Goal: Task Accomplishment & Management: Manage account settings

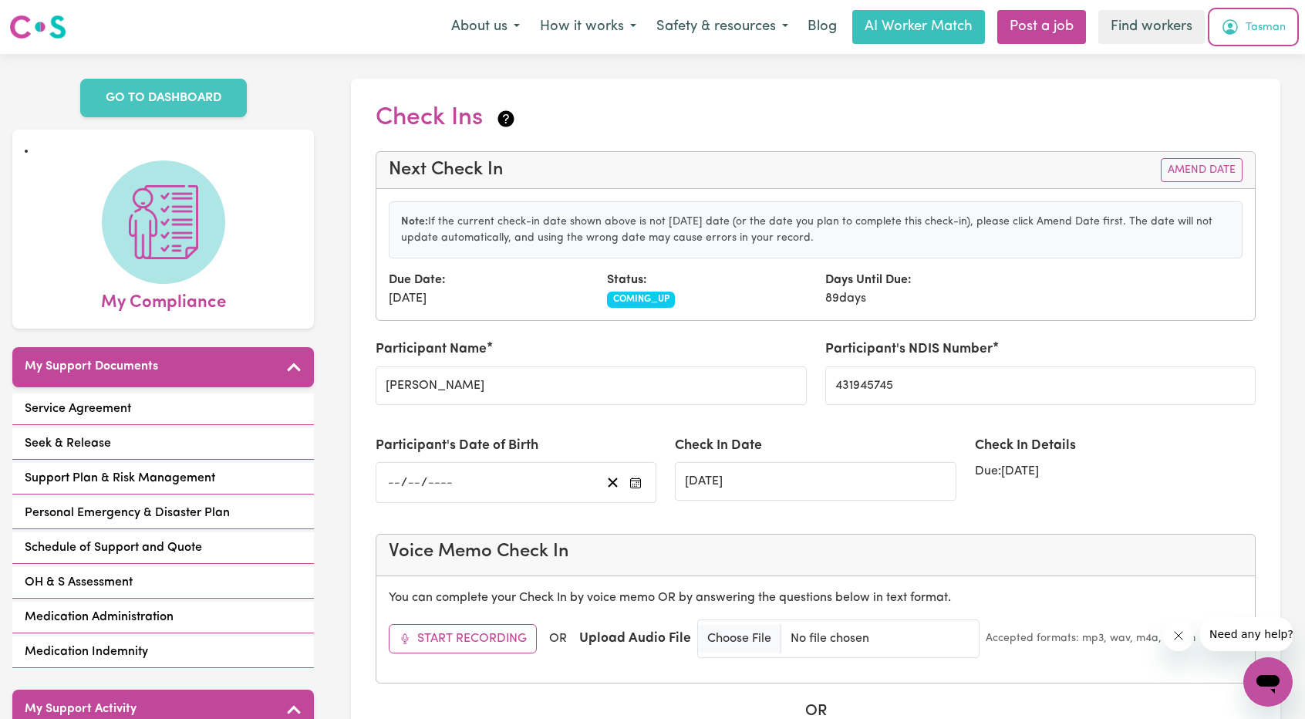
click at [1270, 23] on span "Tasman" at bounding box center [1266, 27] width 40 height 17
click at [1206, 97] on link "Logout" at bounding box center [1234, 88] width 122 height 29
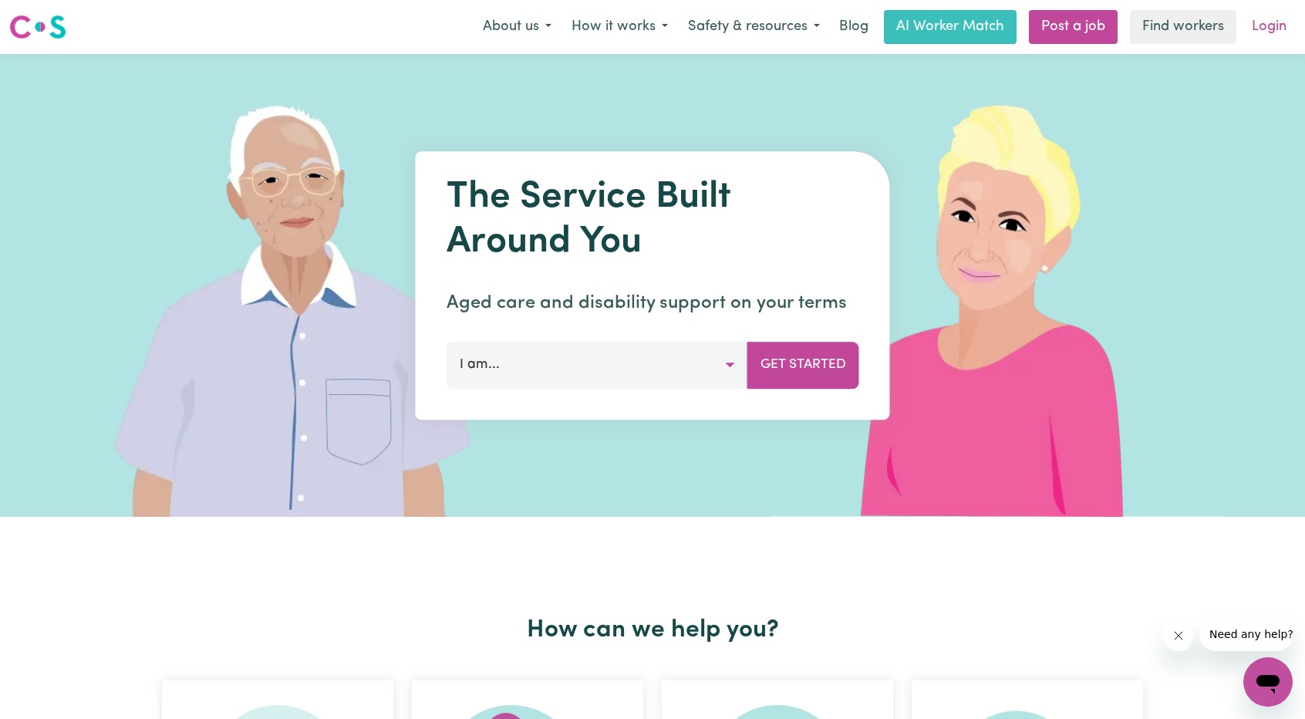
click at [1277, 27] on link "Login" at bounding box center [1269, 27] width 53 height 34
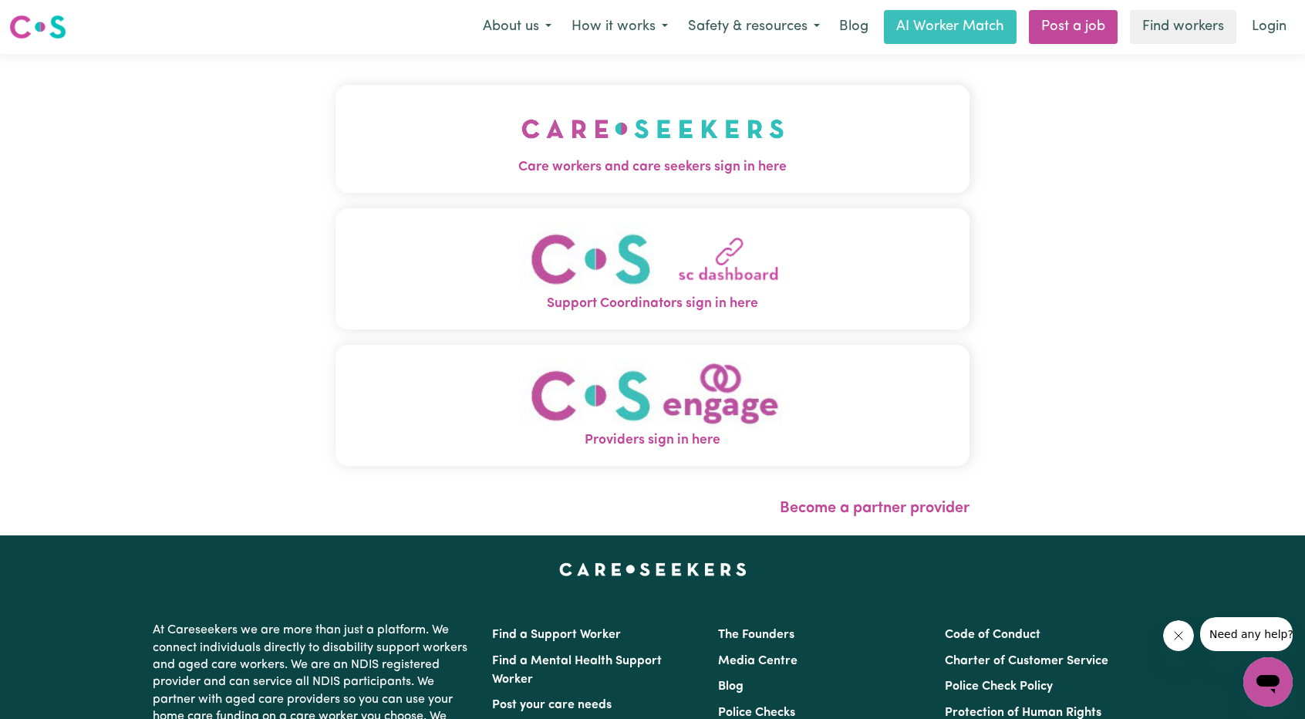
click at [601, 132] on img "Care workers and care seekers sign in here" at bounding box center [652, 128] width 263 height 57
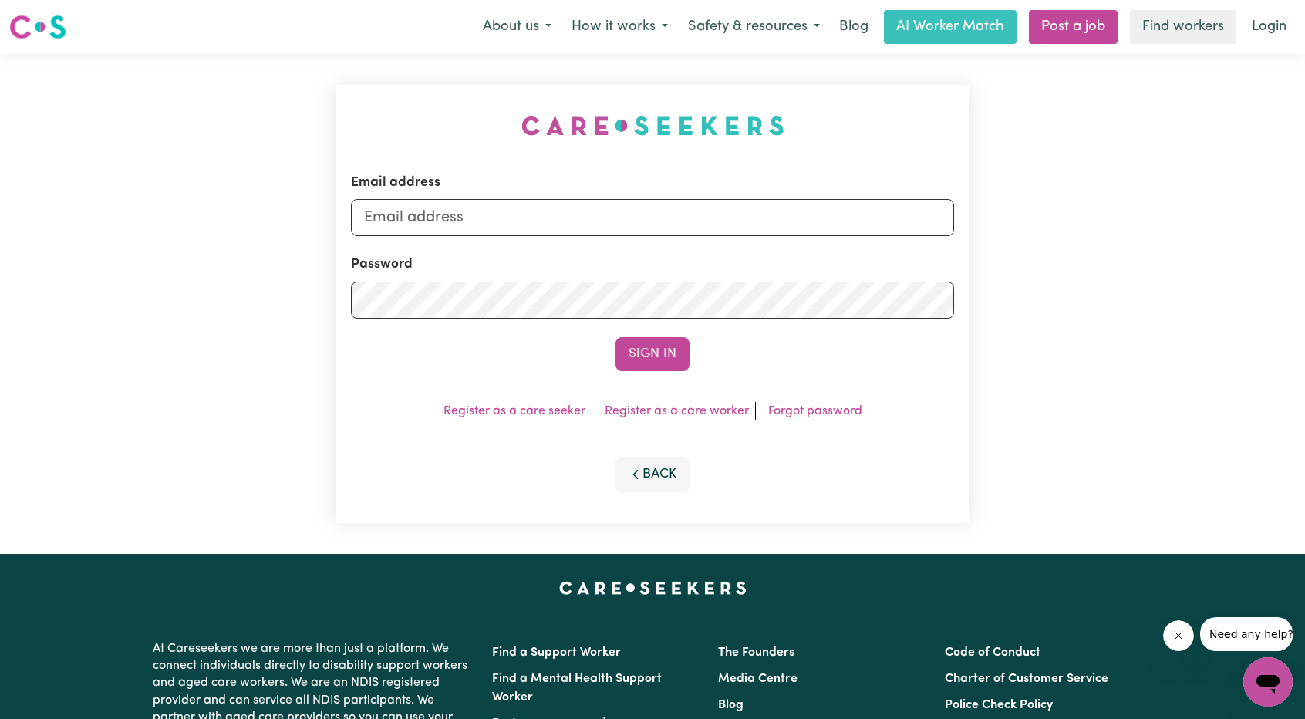
click at [513, 196] on div "Email address" at bounding box center [652, 204] width 603 height 63
click at [508, 212] on input "Email address" at bounding box center [652, 217] width 603 height 37
drag, startPoint x: 444, startPoint y: 218, endPoint x: 713, endPoint y: 242, distance: 270.3
click at [712, 241] on form "Email address [EMAIL_ADDRESS][PERSON_NAME][DOMAIN_NAME] Password Sign In" at bounding box center [652, 272] width 603 height 198
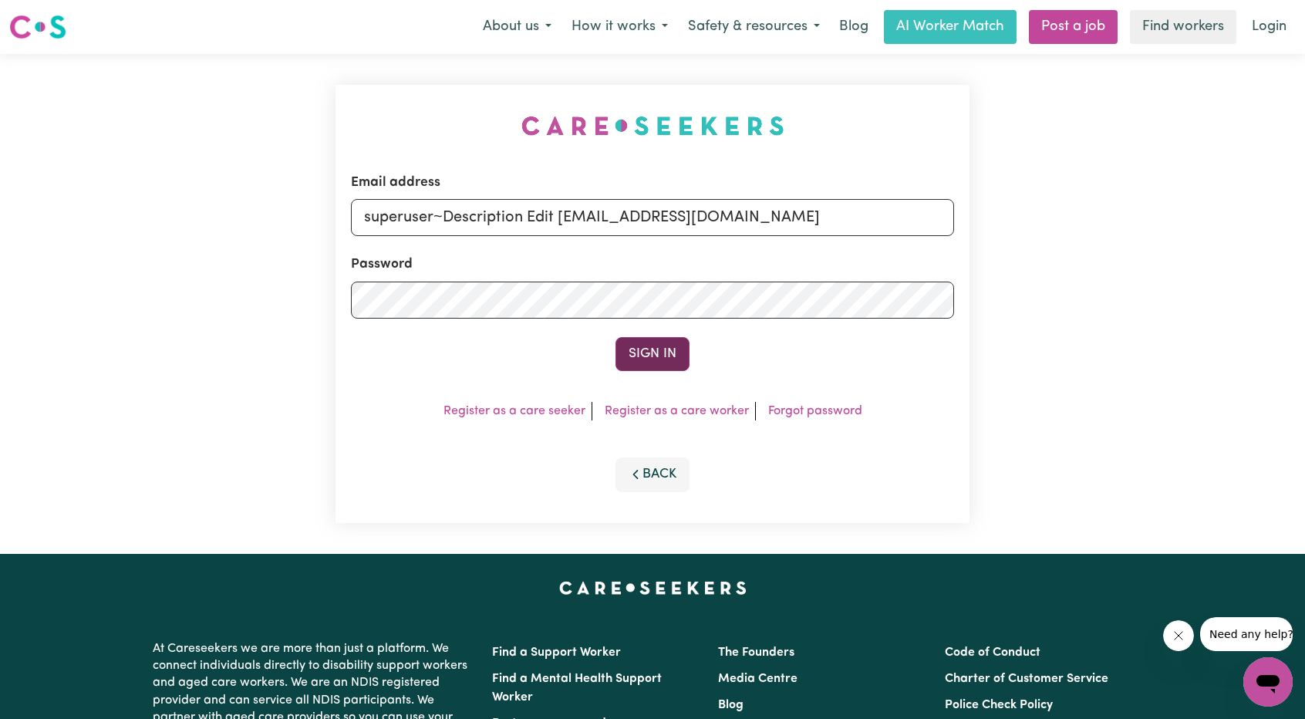
click at [653, 348] on button "Sign In" at bounding box center [653, 354] width 74 height 34
click at [555, 218] on input "superuser~Description Edit [EMAIL_ADDRESS][DOMAIN_NAME]" at bounding box center [652, 217] width 603 height 37
drag, startPoint x: 557, startPoint y: 215, endPoint x: 449, endPoint y: 214, distance: 108.0
click at [449, 214] on input "superuser~Description Edit [EMAIL_ADDRESS][DOMAIN_NAME]" at bounding box center [652, 217] width 603 height 37
type input "[EMAIL_ADDRESS][DOMAIN_NAME]"
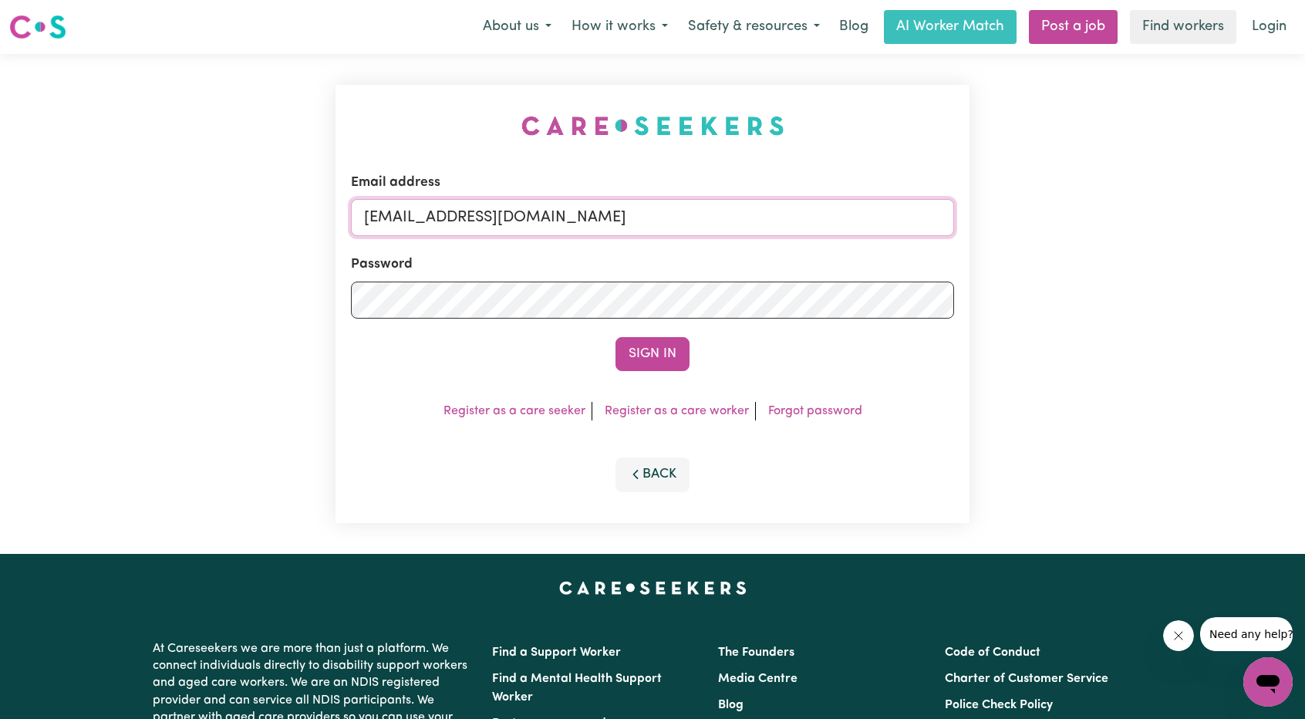
click at [616, 337] on button "Sign In" at bounding box center [653, 354] width 74 height 34
